Goal: Transaction & Acquisition: Purchase product/service

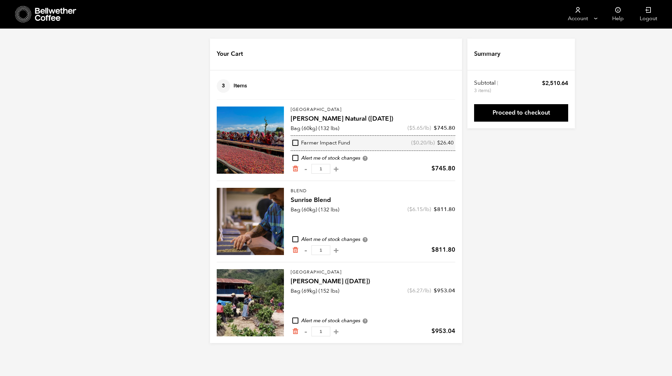
click at [257, 132] on div at bounding box center [250, 139] width 67 height 67
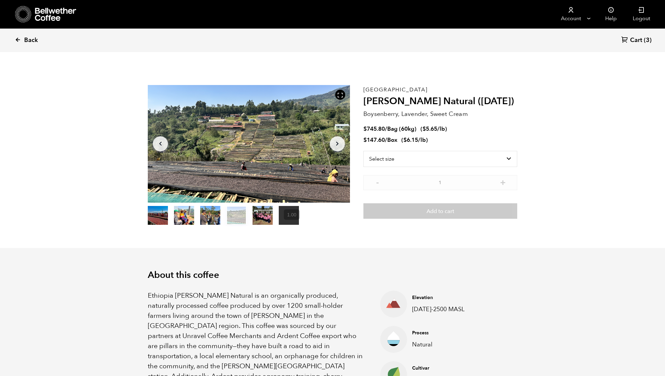
click at [29, 37] on span "Back" at bounding box center [31, 40] width 14 height 8
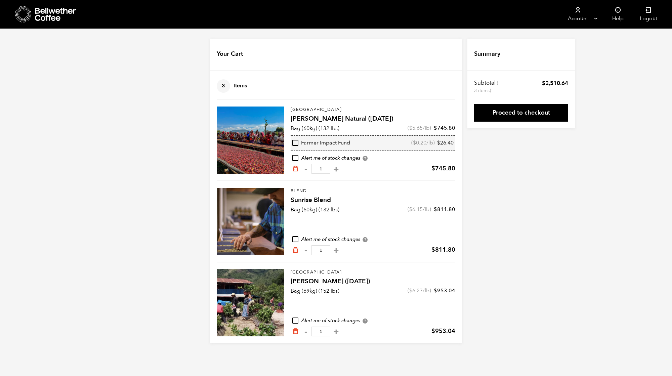
click at [254, 131] on div at bounding box center [250, 139] width 67 height 67
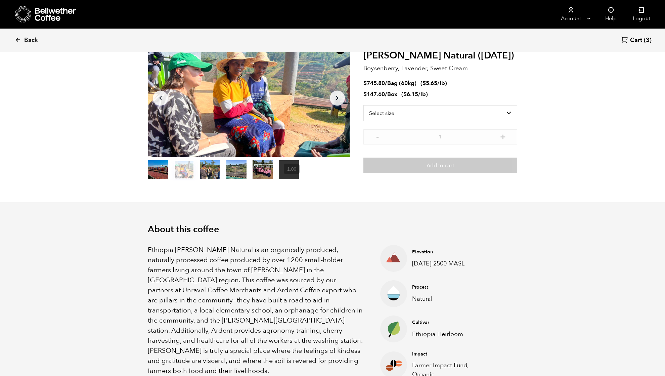
scroll to position [45, 0]
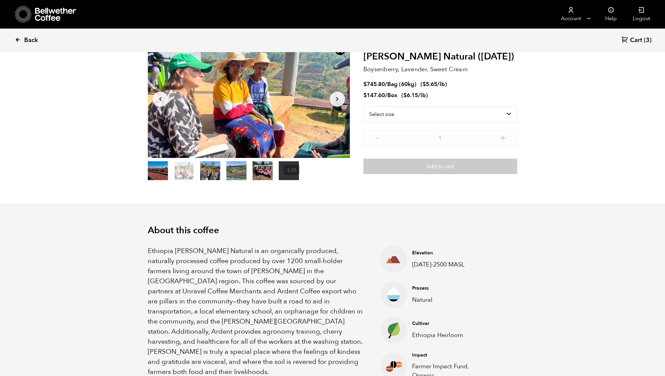
click at [25, 41] on span "Back" at bounding box center [31, 40] width 14 height 8
